Goal: Information Seeking & Learning: Compare options

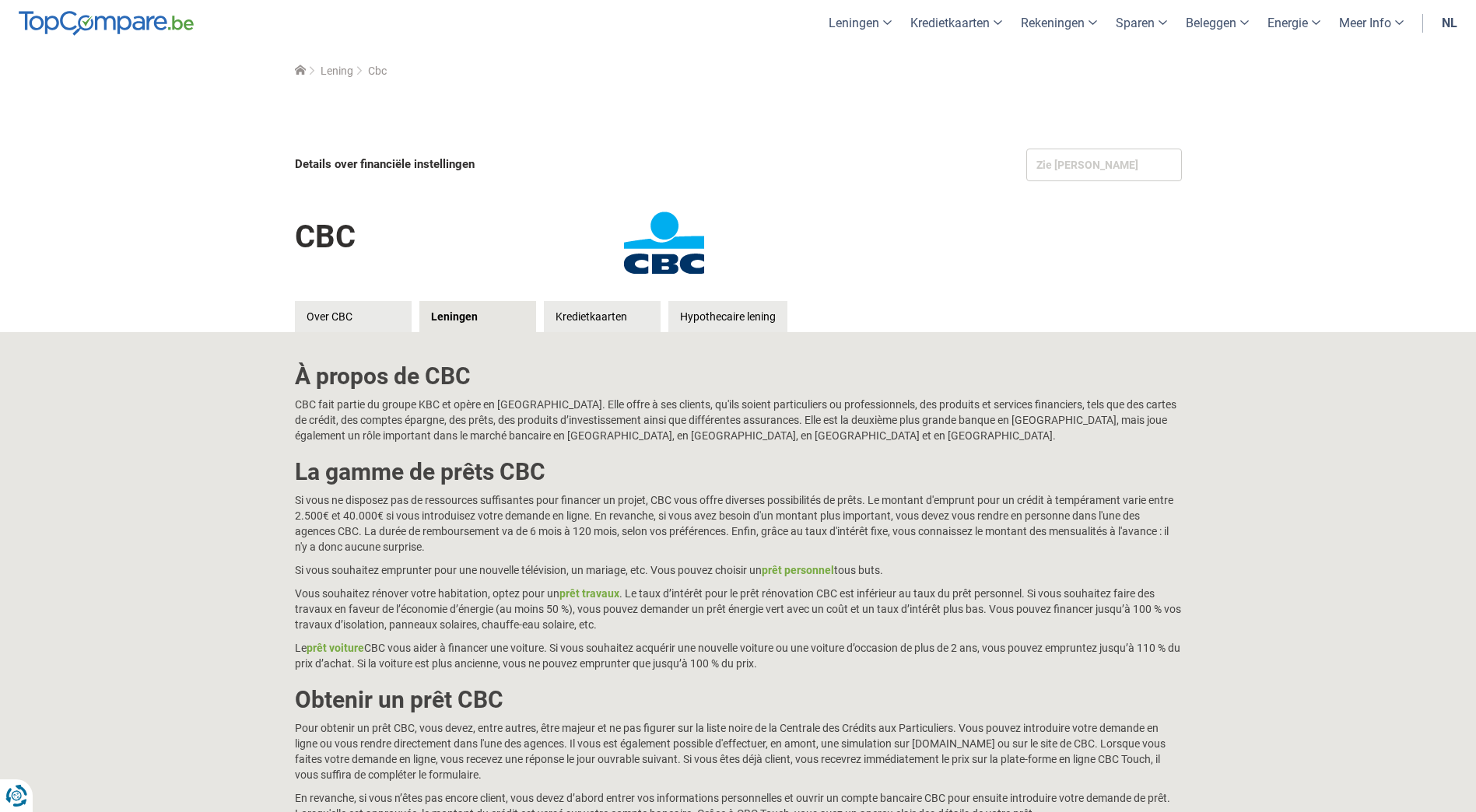
click at [1445, 18] on link "nl" at bounding box center [1449, 22] width 35 height 46
click at [1445, 25] on link "fr" at bounding box center [1450, 22] width 34 height 46
click at [566, 316] on link "Kredietkaarten" at bounding box center [602, 316] width 117 height 31
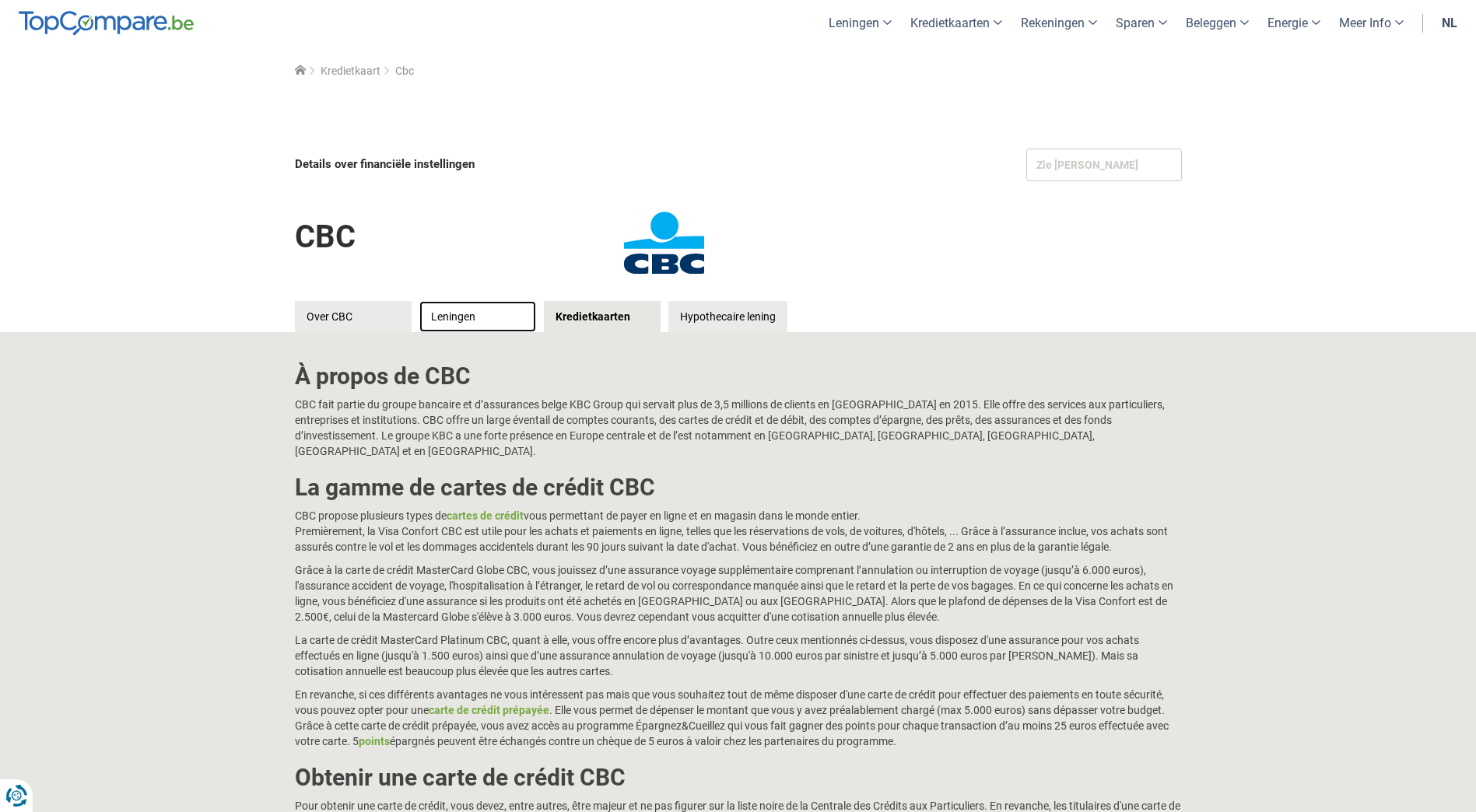
click at [492, 325] on link "Leningen" at bounding box center [477, 316] width 117 height 31
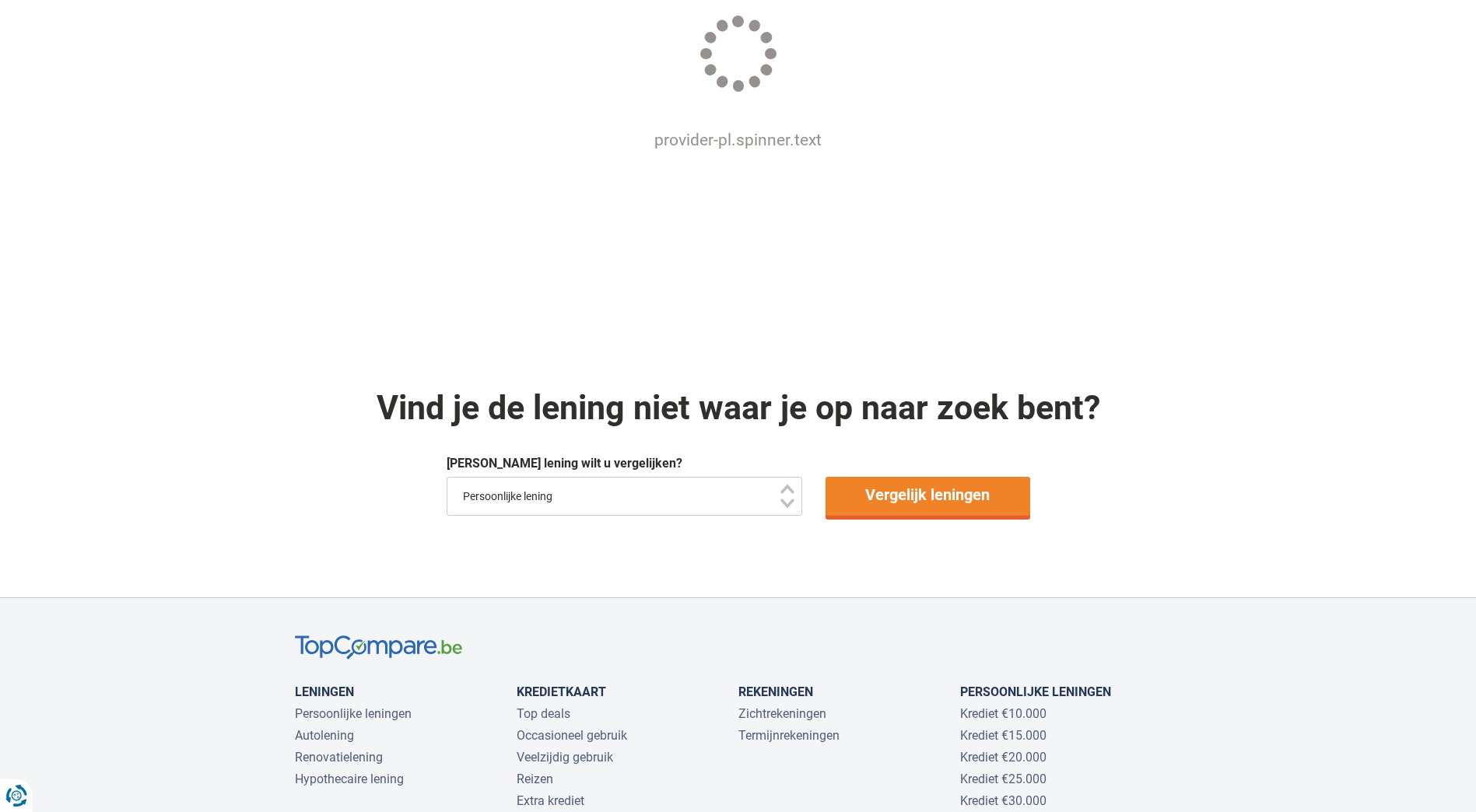
scroll to position [1011, 0]
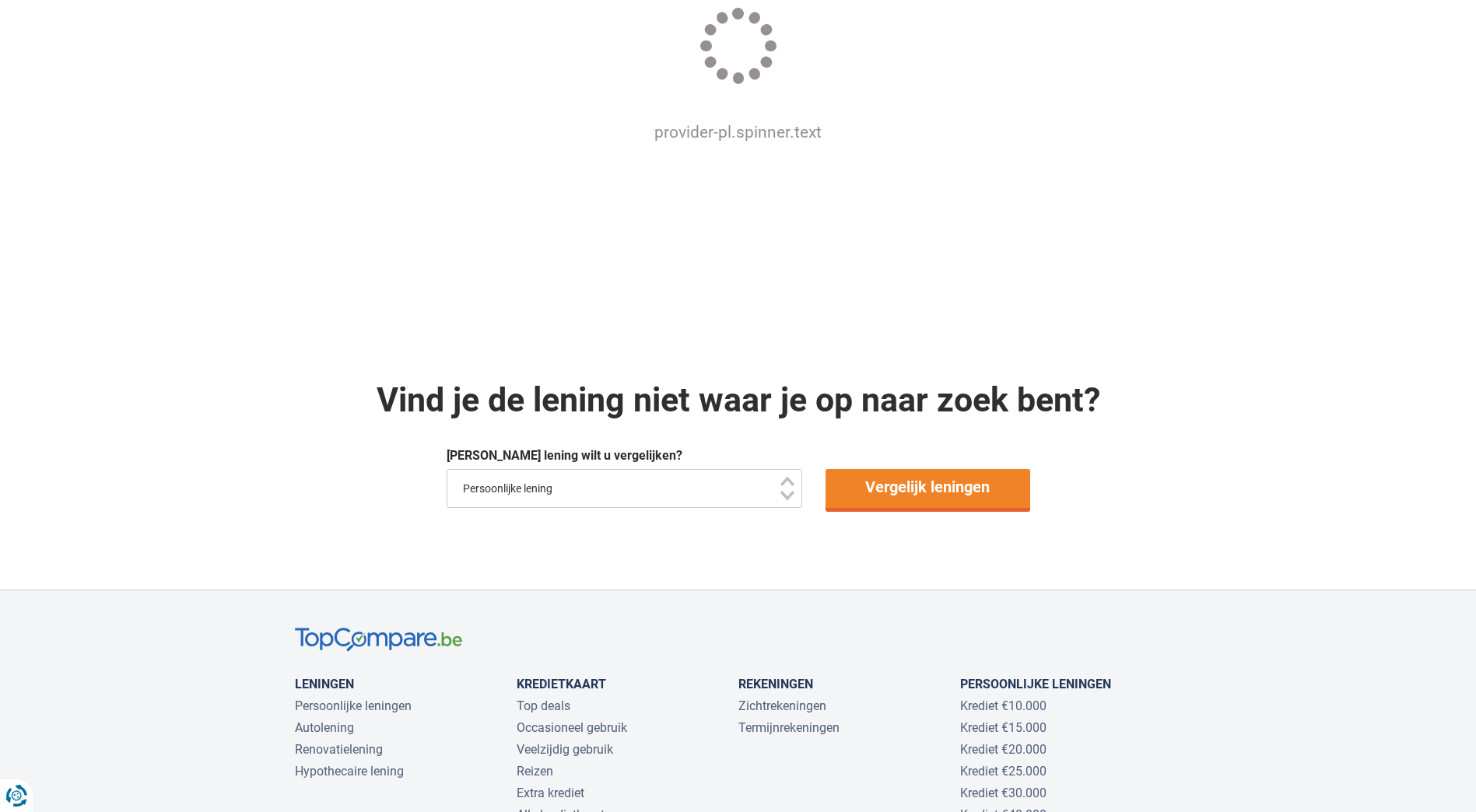
click at [782, 483] on select "Persoonlijke lening Auto Moto / fiets Mobilhome / caravan Renovatie Energie Sch…" at bounding box center [625, 489] width 357 height 39
select select "/nl/lening/renovatielening"
click at [446, 469] on select "Persoonlijke lening Auto Moto / fiets Mobilhome / caravan Renovatie Energie Sch…" at bounding box center [625, 489] width 357 height 39
click at [931, 497] on link "Vergelijk leningen" at bounding box center [927, 489] width 204 height 39
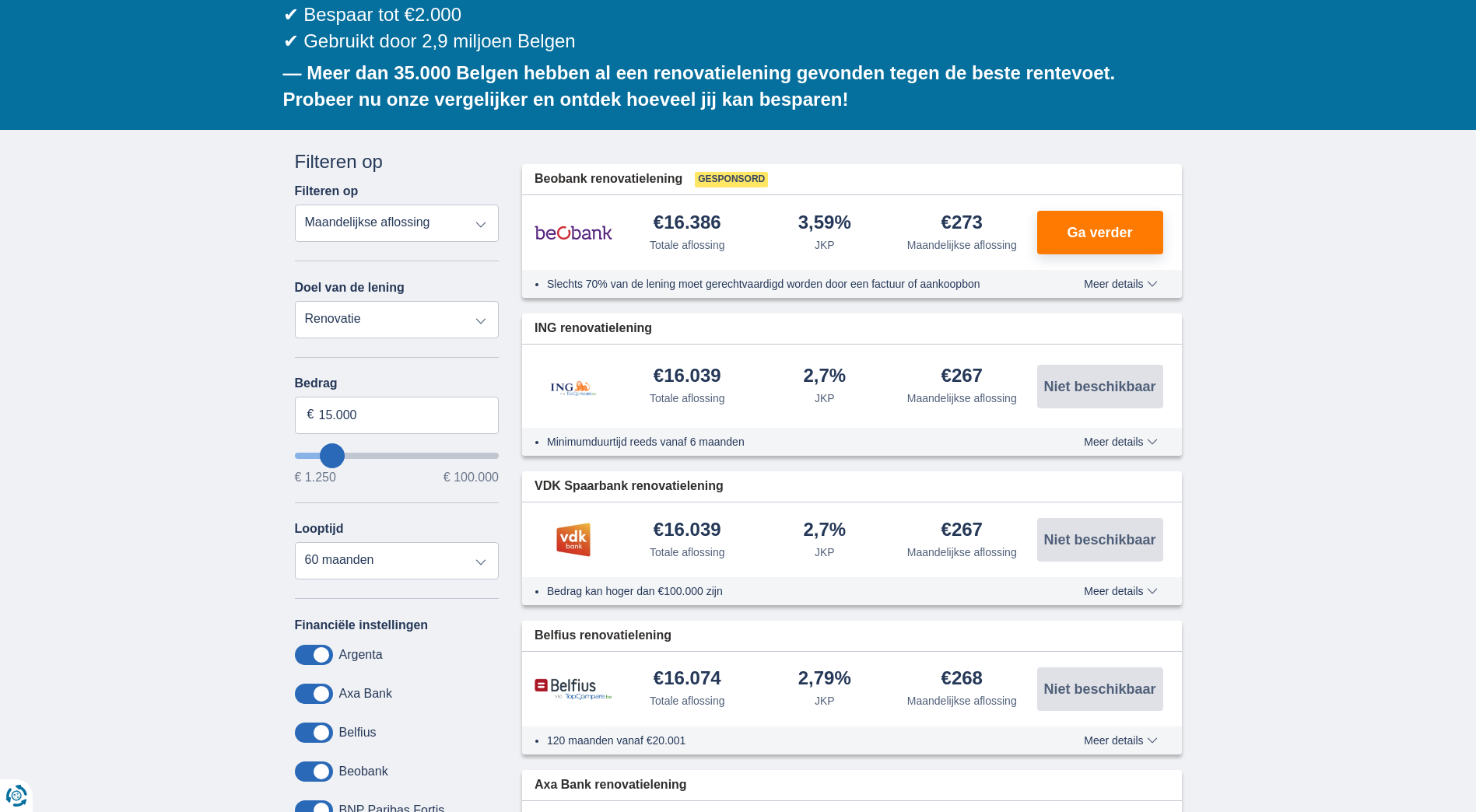
scroll to position [311, 0]
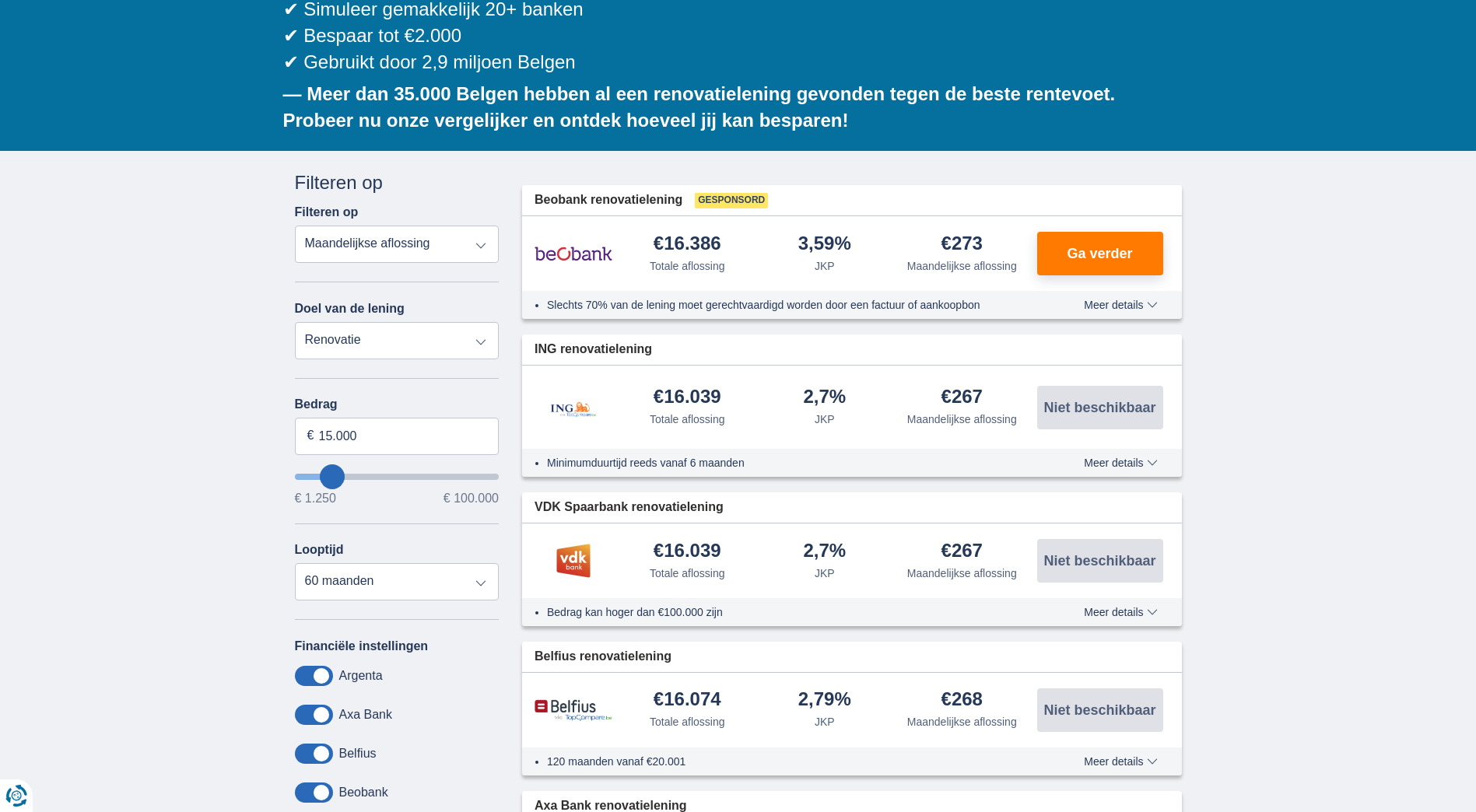
click at [1114, 457] on span "Meer details" at bounding box center [1120, 463] width 73 height 11
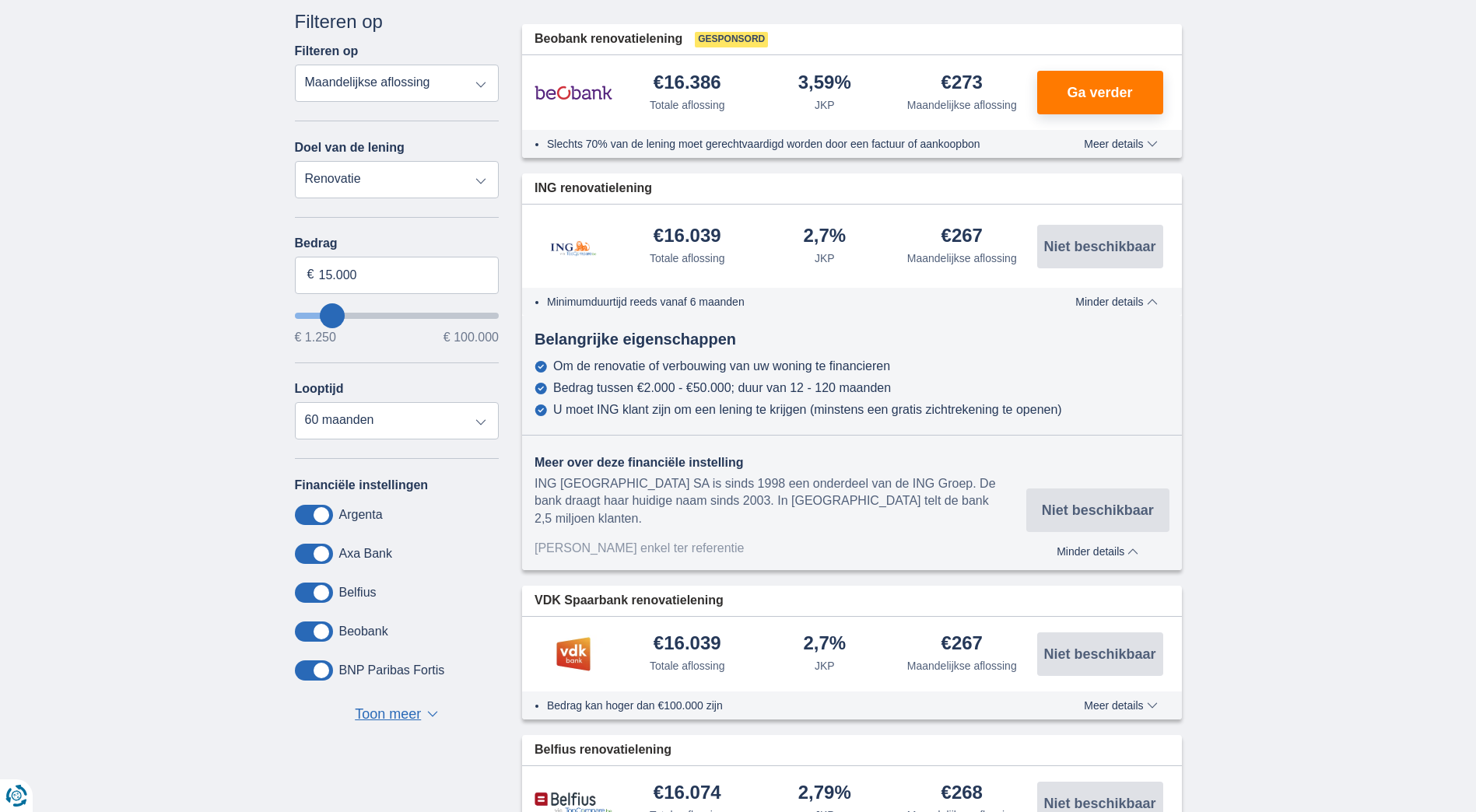
scroll to position [544, 0]
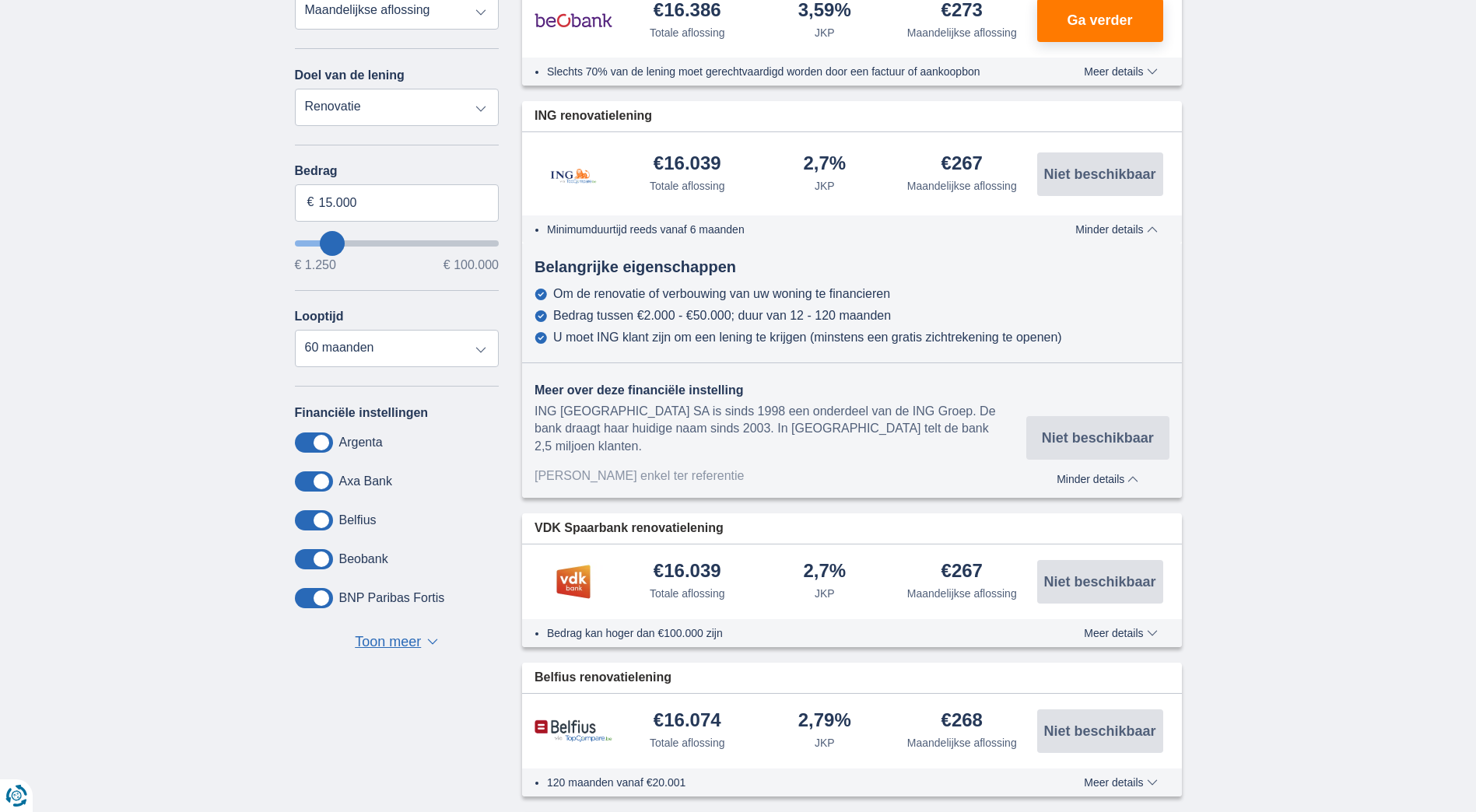
click at [857, 244] on div "Belangrijke eigenschappen Om de renovatie of verbouwing van uw woning te financ…" at bounding box center [851, 371] width 660 height 255
click at [1155, 224] on span "Minder details" at bounding box center [1117, 230] width 82 height 11
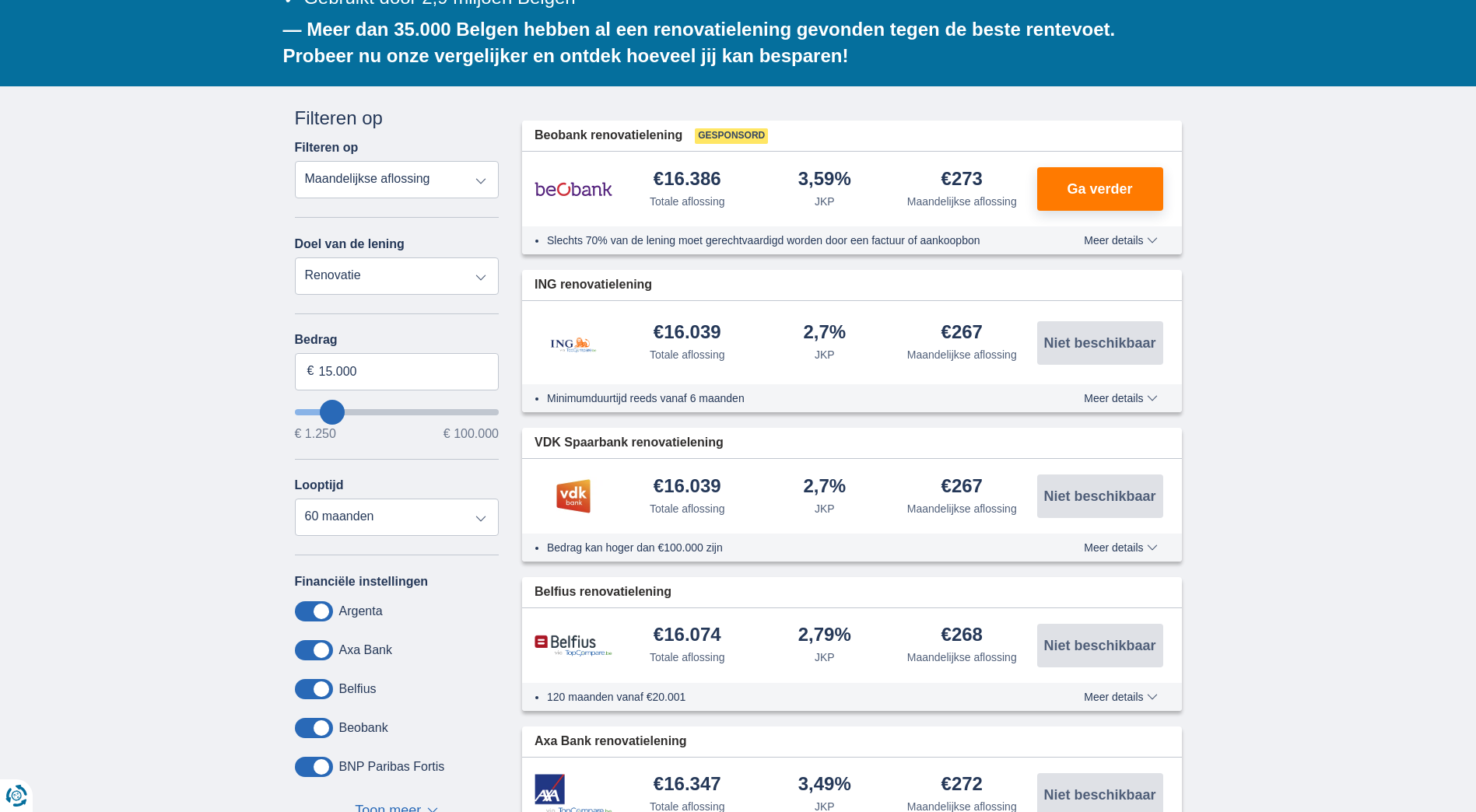
scroll to position [233, 0]
